Goal: Check status: Check status

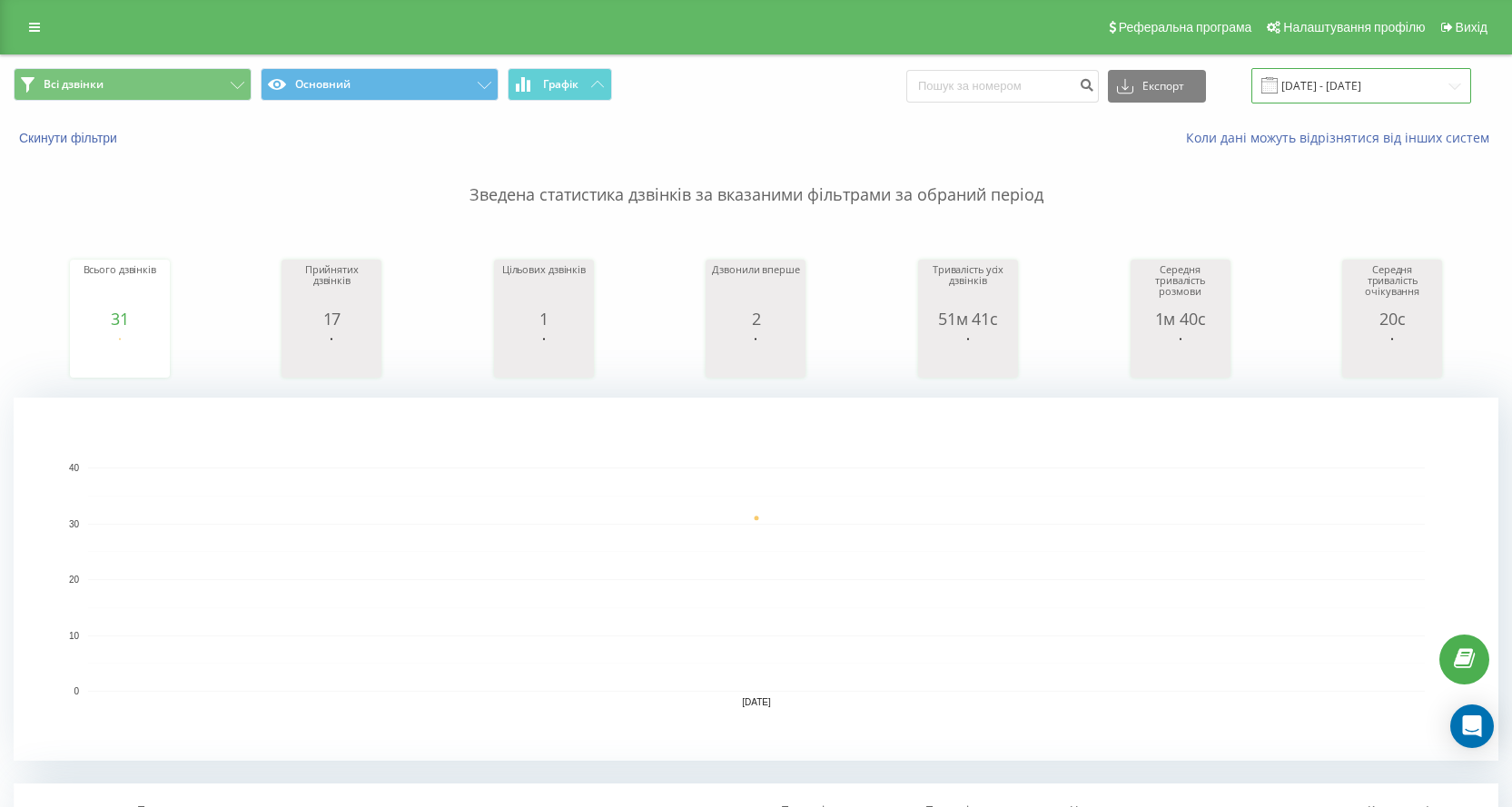
click at [1352, 87] on input "[DATE] - [DATE]" at bounding box center [1361, 86] width 220 height 36
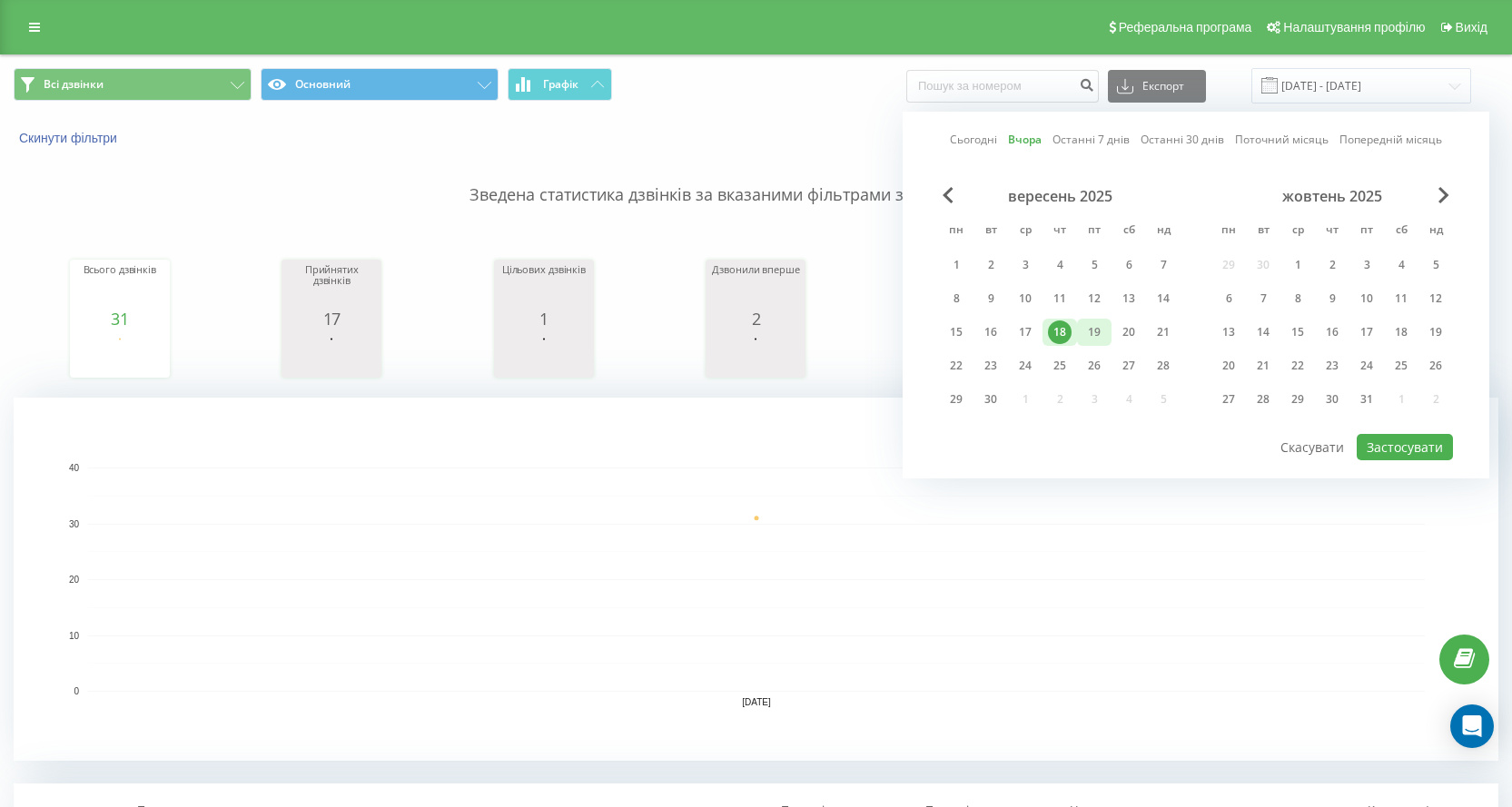
click at [1093, 324] on div "19" at bounding box center [1093, 332] width 23 height 23
click at [1378, 442] on button "Застосувати" at bounding box center [1404, 447] width 97 height 26
type input "[DATE] - [DATE]"
